Goal: Task Accomplishment & Management: Manage account settings

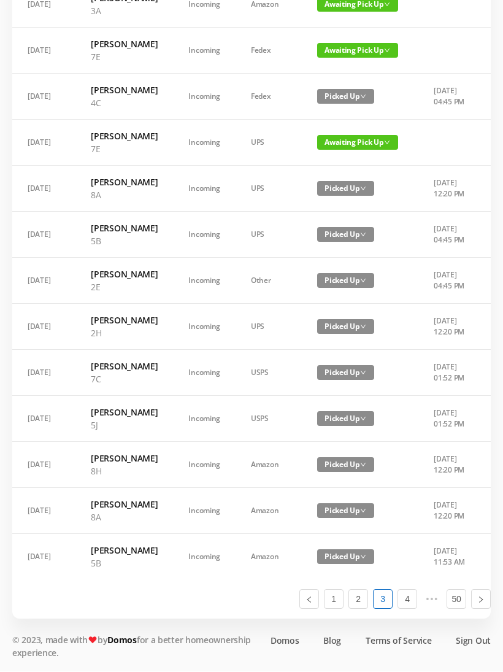
scroll to position [0, 18]
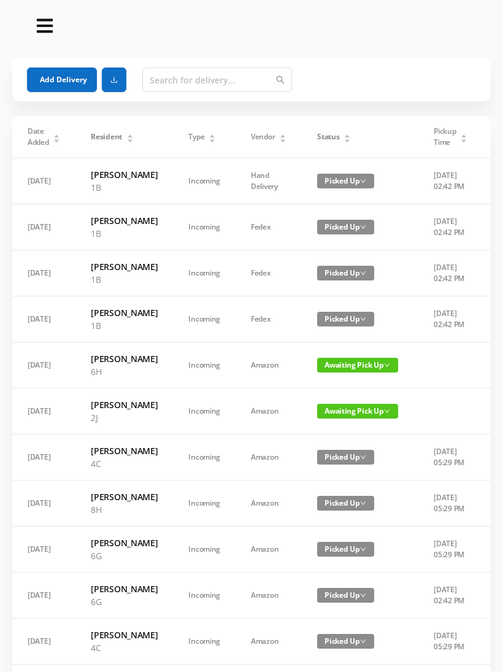
click at [339, 139] on div "Status" at bounding box center [334, 136] width 34 height 11
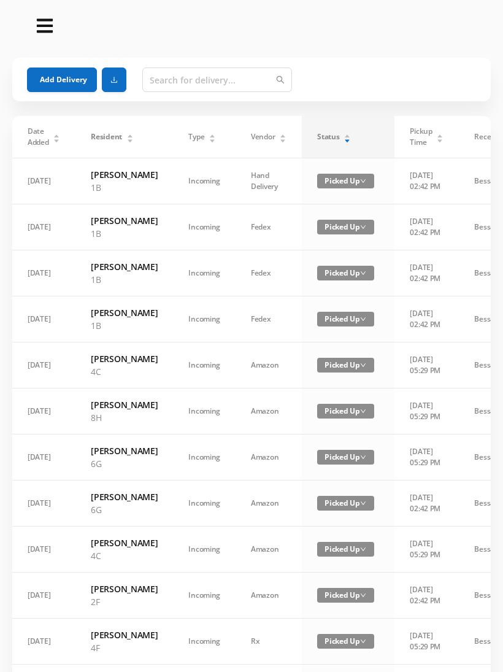
click at [342, 135] on div "Status" at bounding box center [334, 136] width 34 height 11
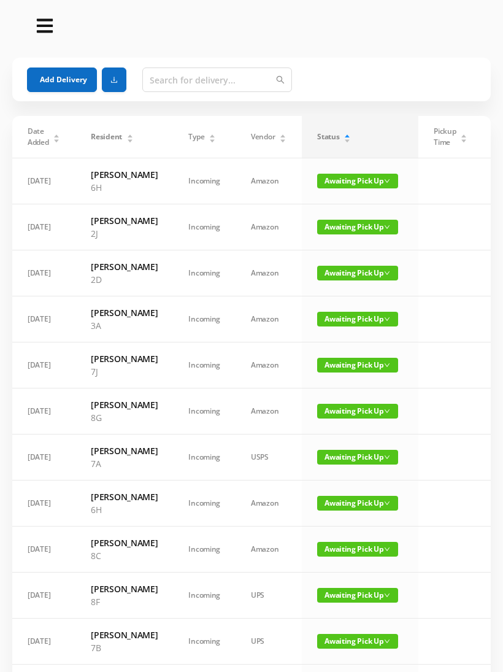
click at [360, 326] on span "Awaiting Pick Up" at bounding box center [357, 319] width 81 height 15
click at [348, 401] on link "Picked Up" at bounding box center [350, 401] width 80 height 20
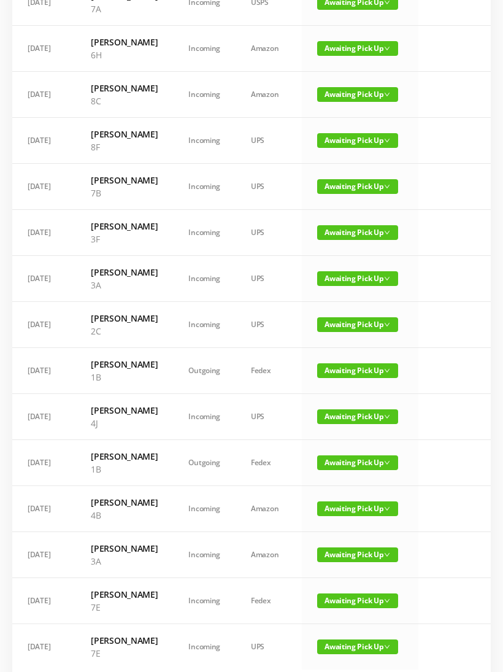
scroll to position [408, 0]
click at [363, 286] on span "Awaiting Pick Up" at bounding box center [357, 278] width 81 height 15
click at [348, 419] on link "Picked Up" at bounding box center [350, 425] width 80 height 20
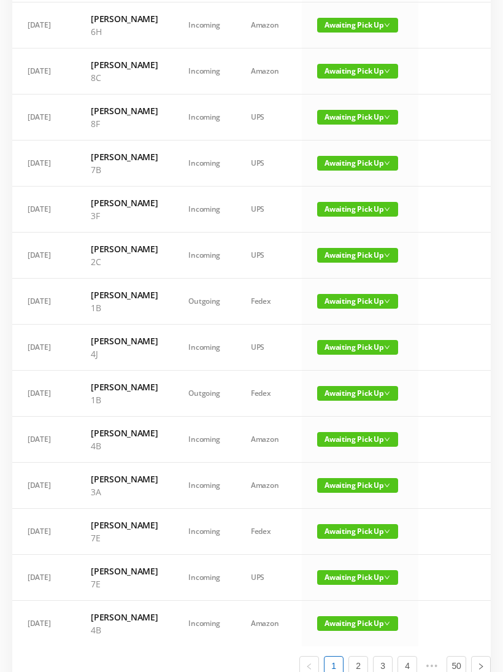
scroll to position [630, 0]
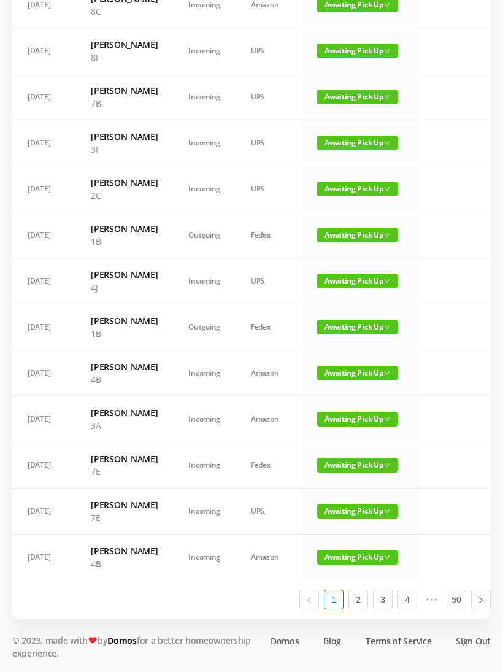
click at [358, 418] on span "Awaiting Pick Up" at bounding box center [357, 419] width 81 height 15
click at [347, 581] on link "Picked Up" at bounding box center [350, 591] width 80 height 20
click at [361, 608] on link "2" at bounding box center [358, 599] width 18 height 18
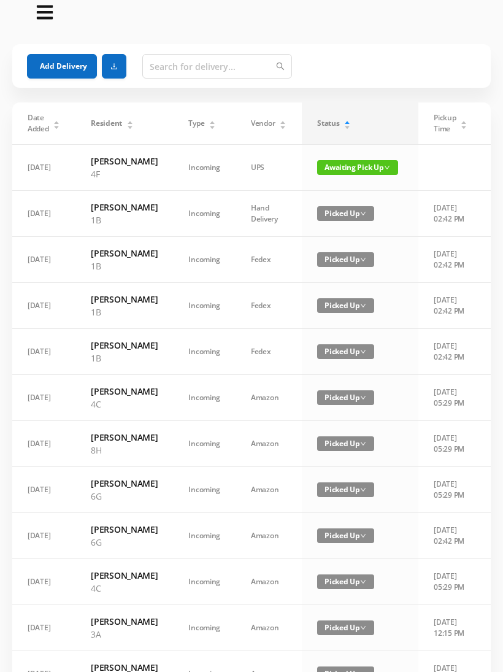
scroll to position [0, 0]
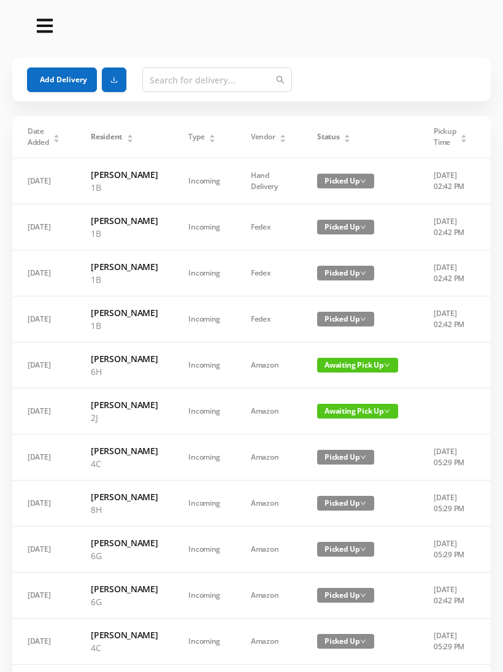
click at [69, 80] on button "Add Delivery" at bounding box center [62, 79] width 70 height 25
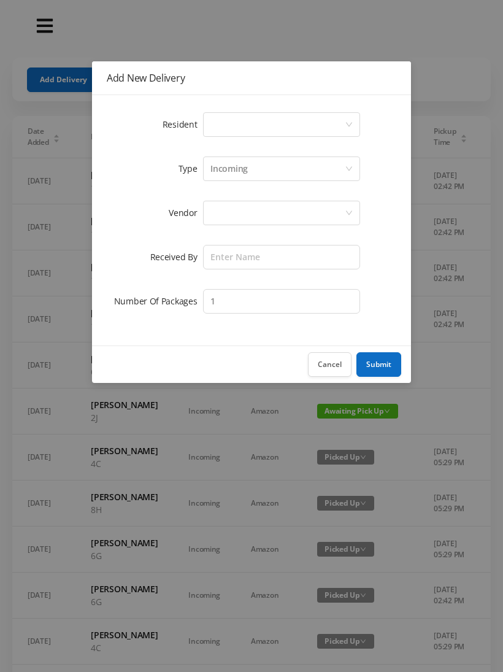
click at [345, 122] on icon "icon: down" at bounding box center [348, 124] width 7 height 7
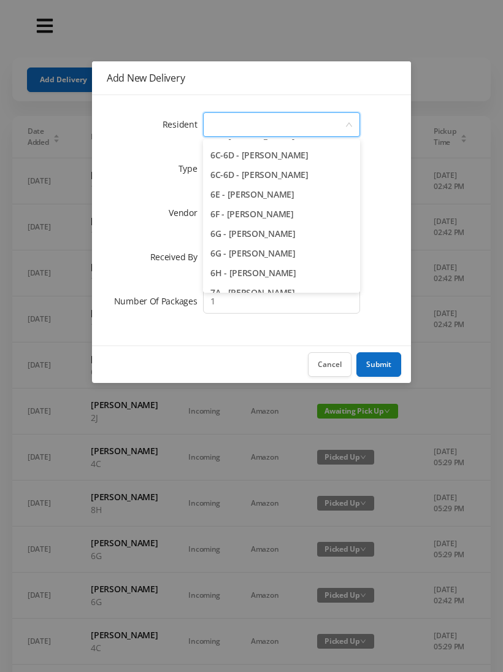
scroll to position [1292, 0]
click at [283, 234] on li "6G - Matteo Ferrucci" at bounding box center [281, 233] width 157 height 20
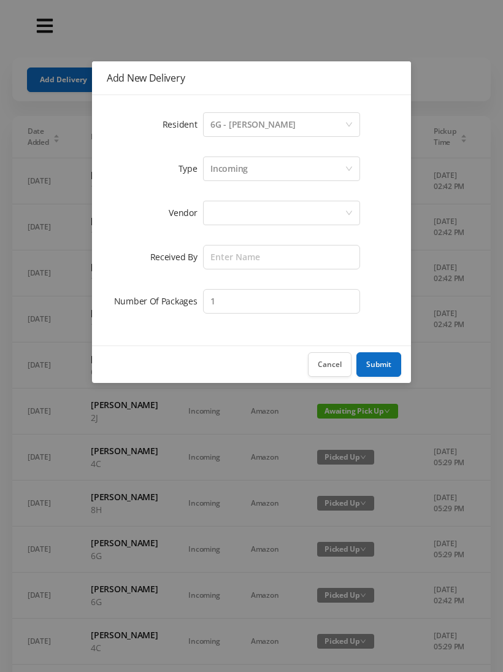
click at [284, 212] on div at bounding box center [277, 212] width 134 height 23
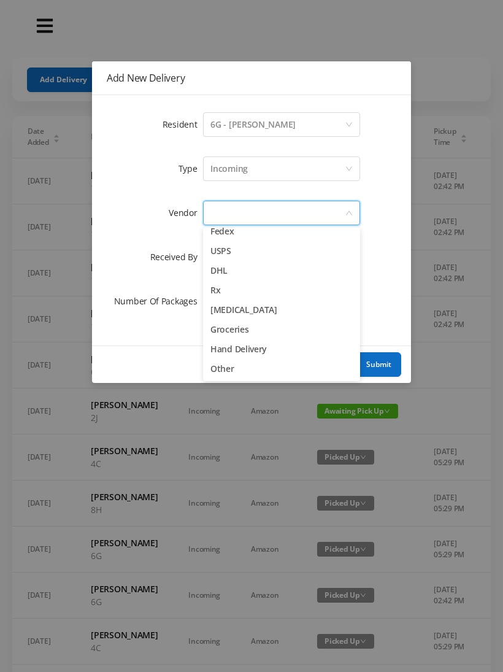
scroll to position [48, 0]
click at [237, 362] on li "Other" at bounding box center [281, 369] width 157 height 20
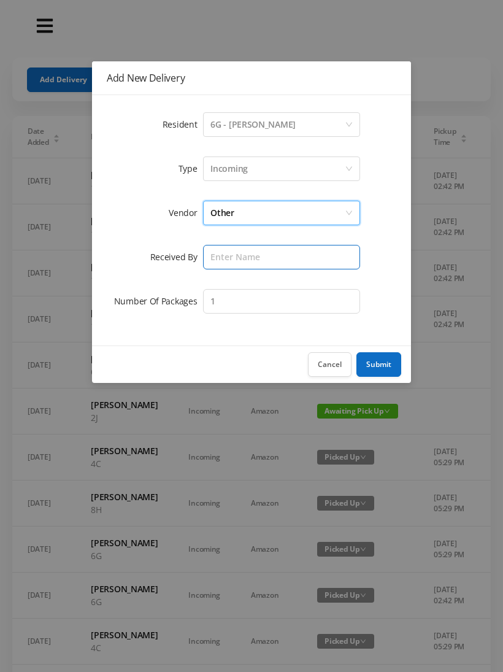
click at [267, 250] on input "text" at bounding box center [281, 257] width 157 height 25
type input "Victor"
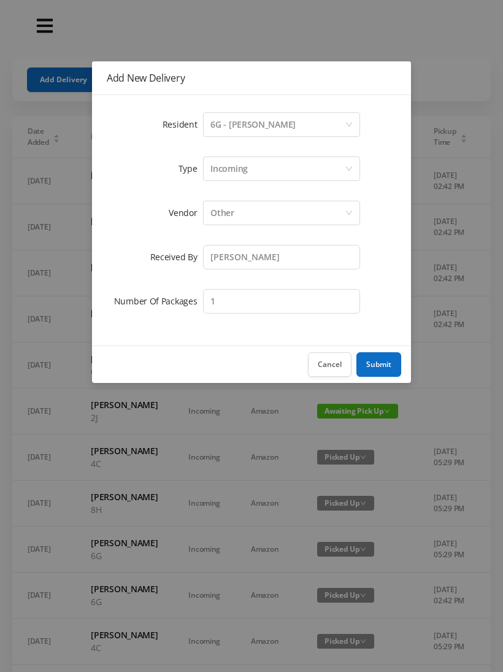
click at [378, 359] on button "Submit" at bounding box center [378, 364] width 45 height 25
